Goal: Ask a question

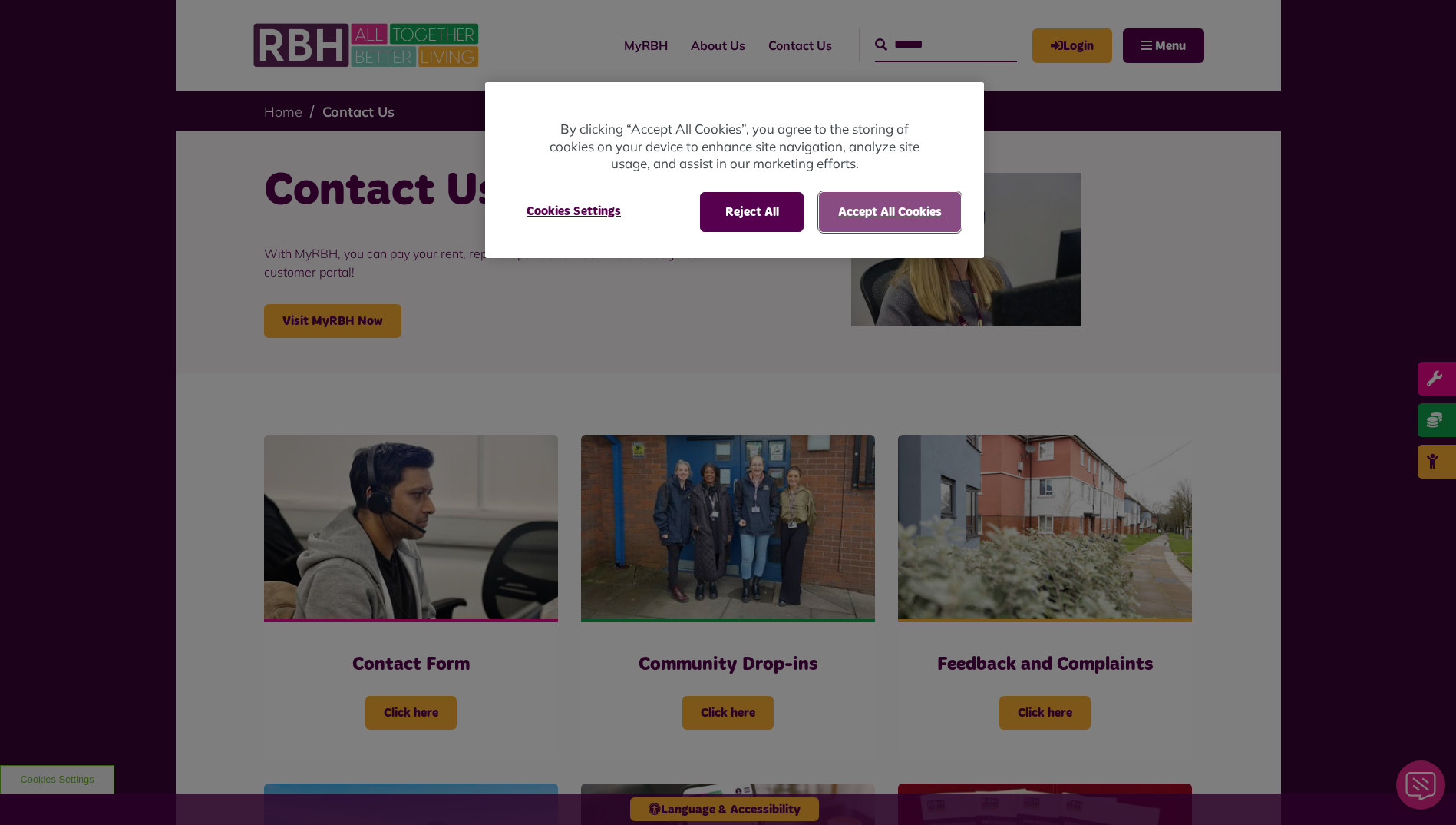
click at [849, 200] on button "Accept All Cookies" at bounding box center [890, 212] width 142 height 40
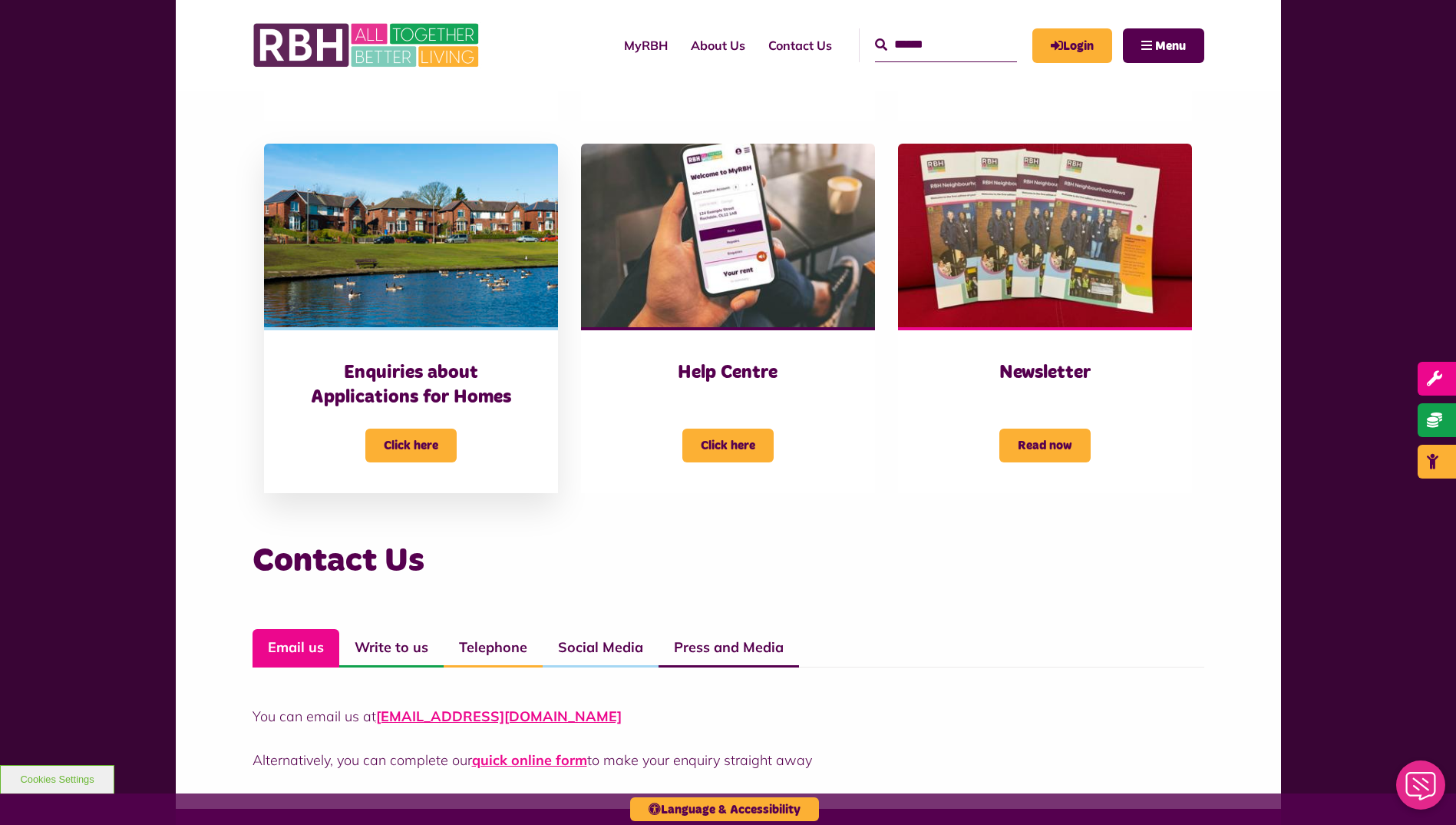
scroll to position [384, 0]
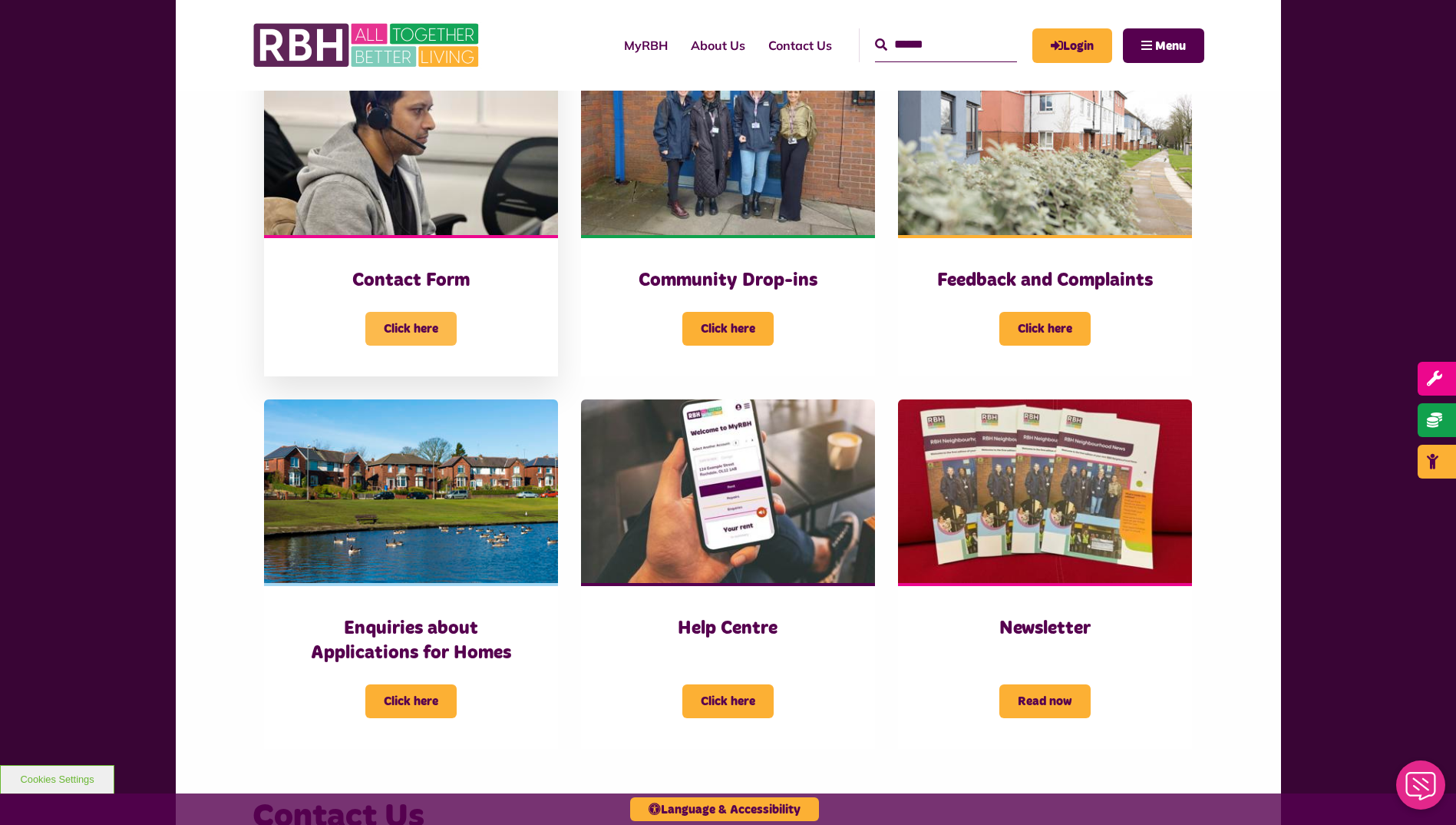
click at [424, 331] on span "Click here" at bounding box center [411, 328] width 91 height 34
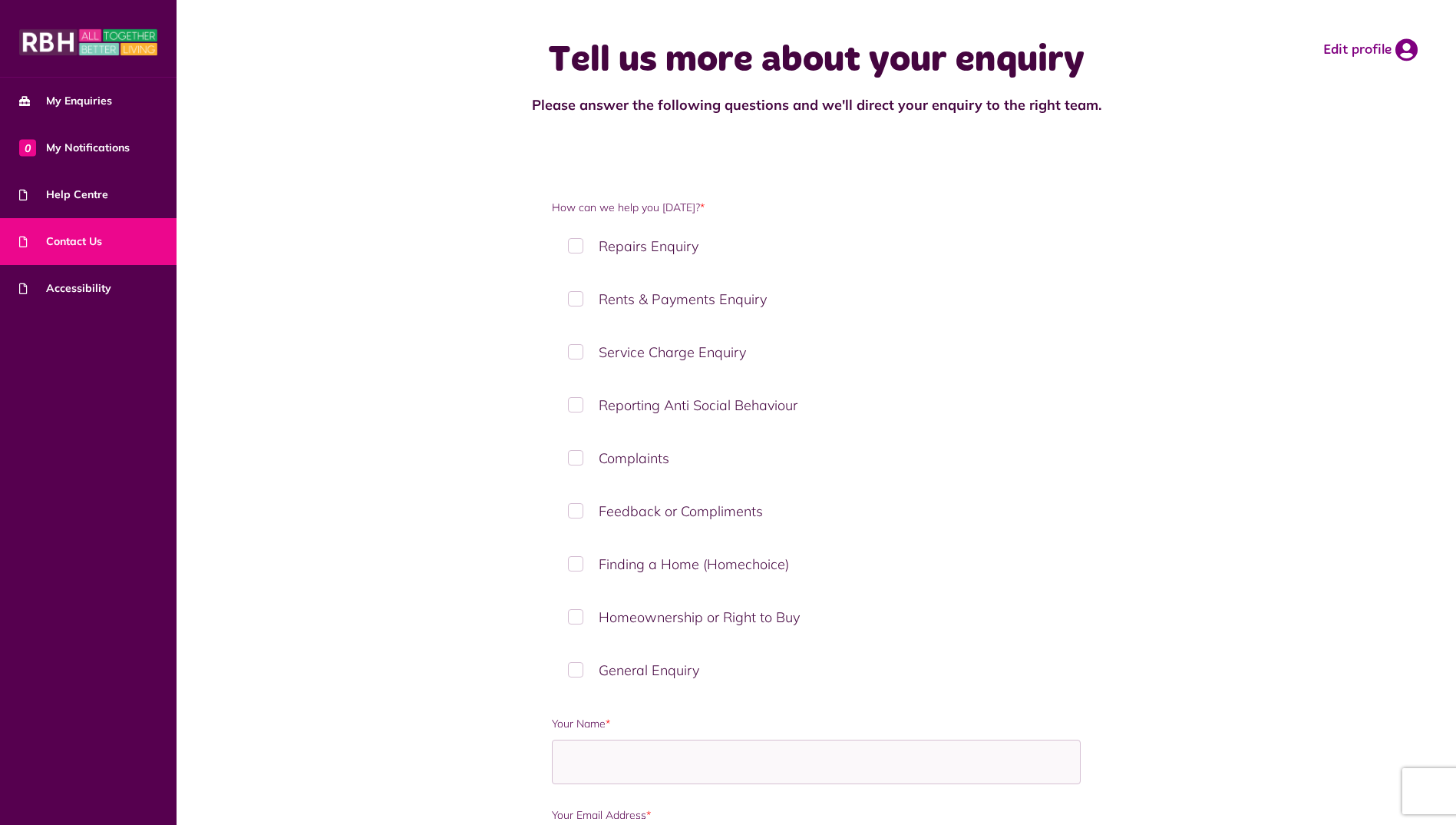
click at [633, 244] on label "Repairs Enquiry" at bounding box center [817, 246] width 529 height 45
click at [633, 245] on label "Repairs Enquiry" at bounding box center [817, 246] width 529 height 45
click at [668, 764] on span at bounding box center [672, 762] width 211 height 43
click at [848, 564] on label "Finding a Home (Homechoice)" at bounding box center [817, 564] width 529 height 45
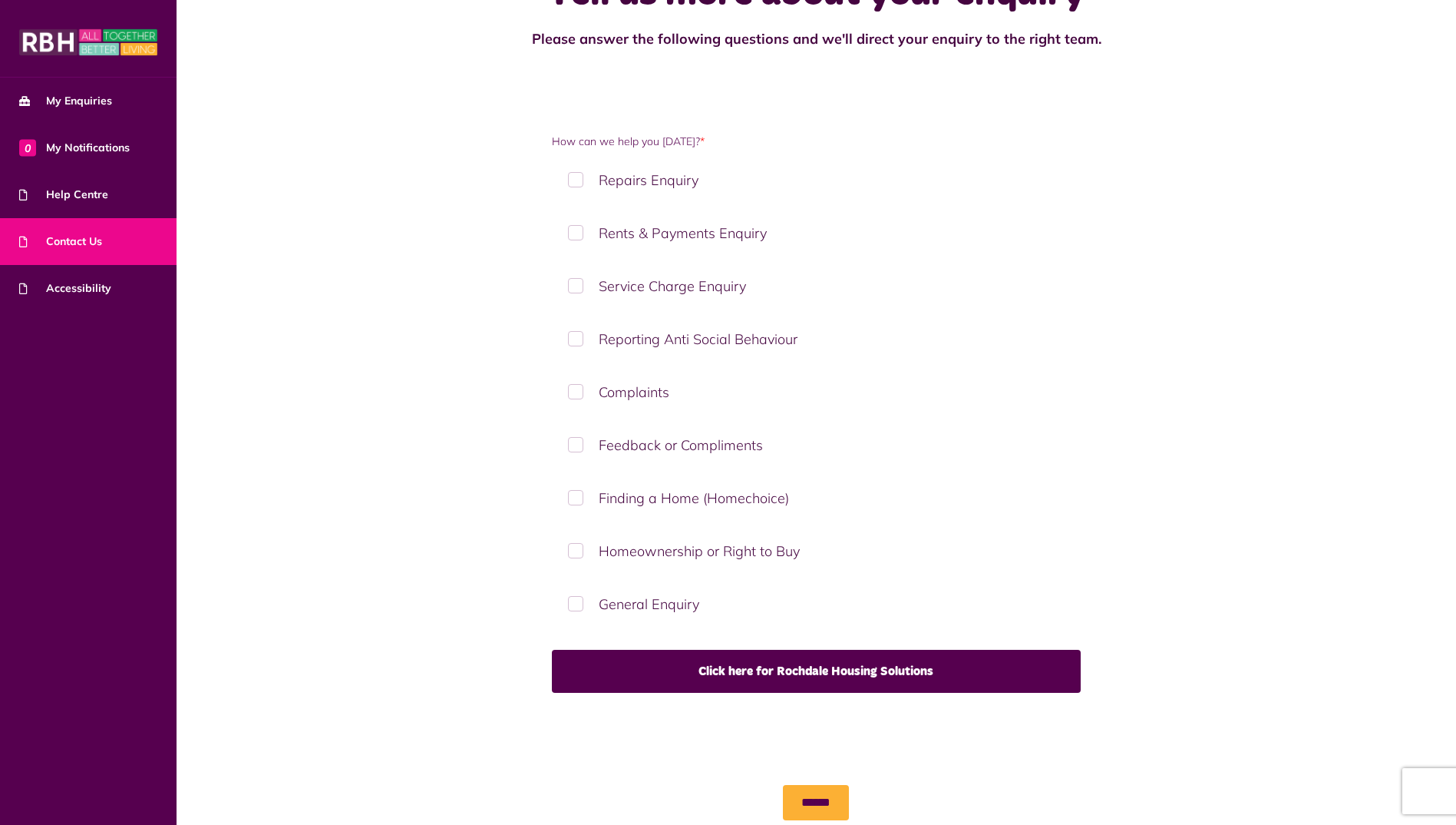
scroll to position [197, 0]
